Goal: Task Accomplishment & Management: Use online tool/utility

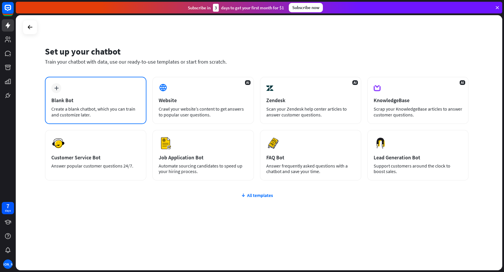
click at [90, 105] on div "plus Blank Bot Create a blank chatbot, which you can train and customize later." at bounding box center [96, 100] width 102 height 47
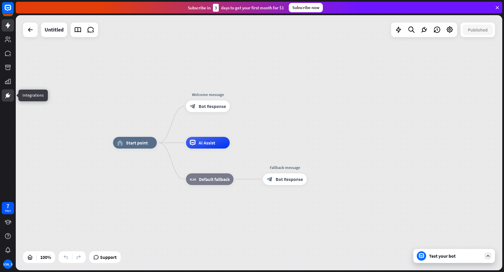
click at [5, 93] on icon at bounding box center [7, 95] width 7 height 7
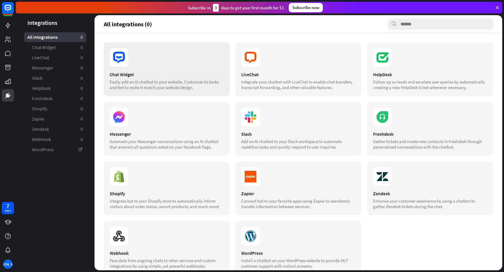
click at [209, 90] on div "Chat Widget Easily add an AI chatbot to your website. Customize its looks and f…" at bounding box center [167, 69] width 126 height 54
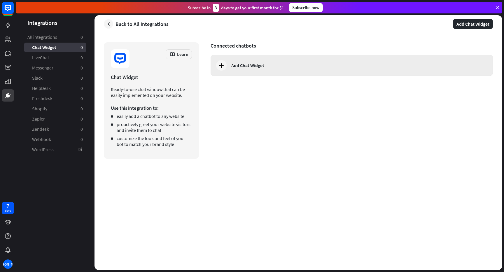
click at [230, 74] on div "Add Chat Widget" at bounding box center [352, 65] width 283 height 21
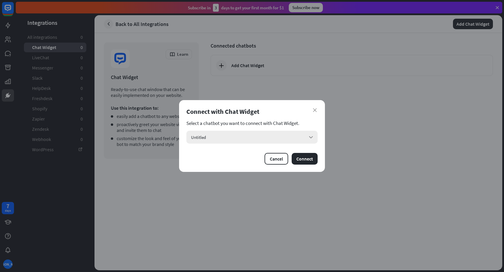
click at [238, 135] on div "Untitled arrow_down" at bounding box center [252, 137] width 131 height 13
click at [259, 151] on div "Untitled checked" at bounding box center [252, 153] width 127 height 12
click at [308, 159] on button "Connect" at bounding box center [305, 159] width 26 height 12
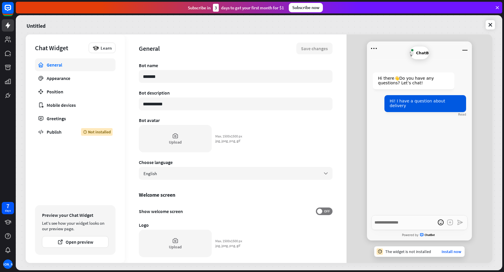
type textarea "*"
